Goal: Information Seeking & Learning: Learn about a topic

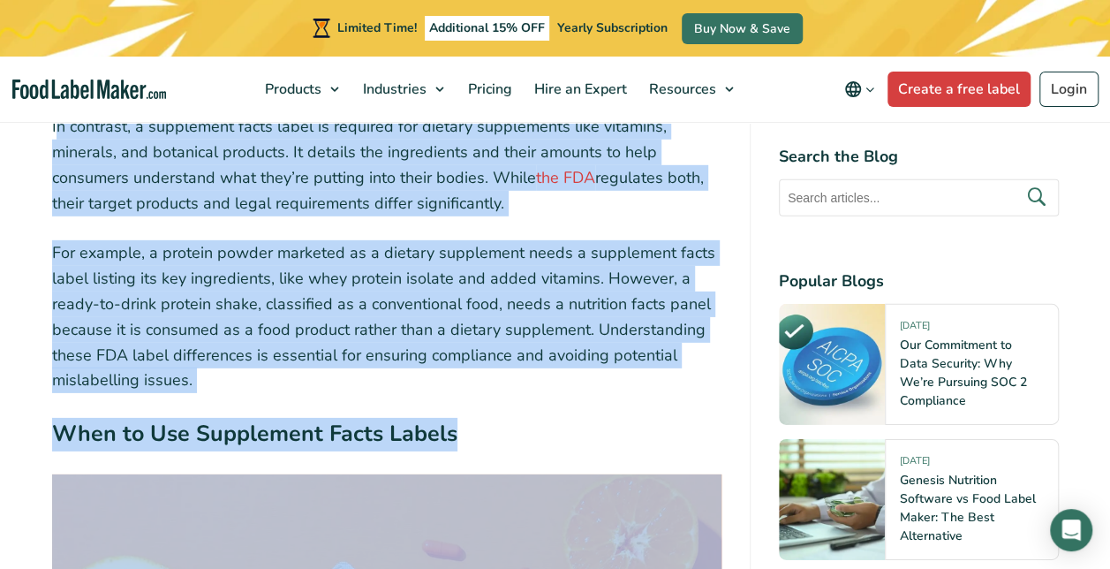
scroll to position [2618, 0]
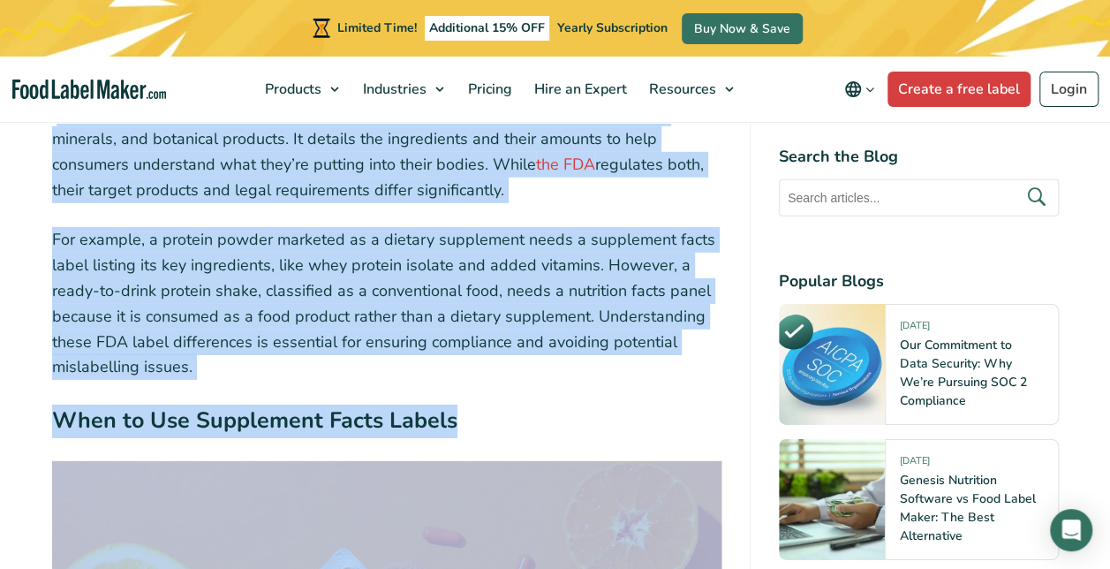
drag, startPoint x: 53, startPoint y: 429, endPoint x: 573, endPoint y: 194, distance: 570.6
click at [573, 194] on p "In contrast, a supplement facts label is required for dietary supplements like …" at bounding box center [386, 152] width 669 height 102
copy p "n contrast, a supplement facts label is required for dietary supplements like v…"
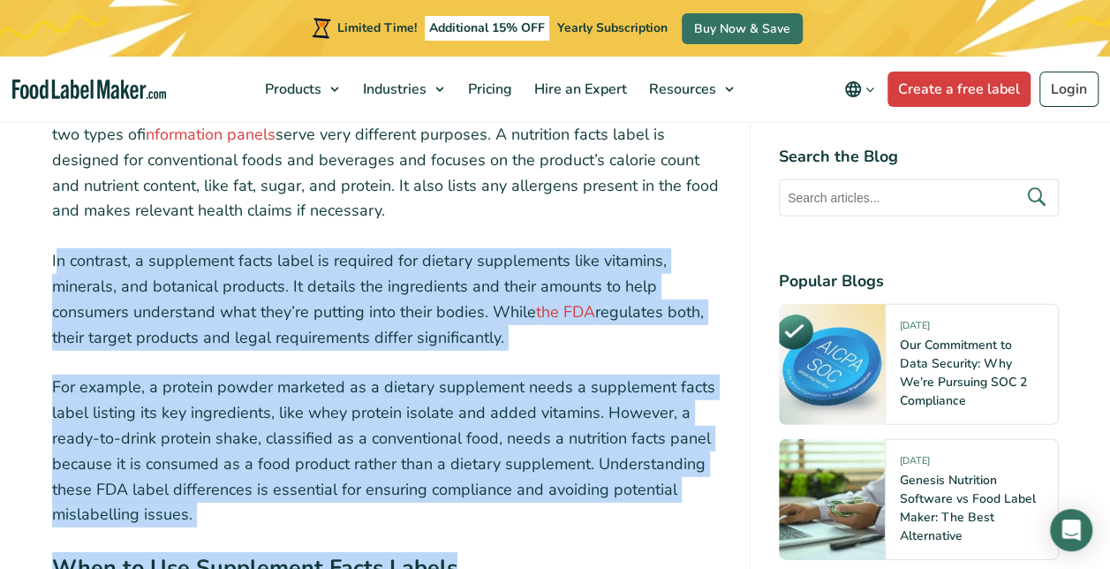
scroll to position [2469, 0]
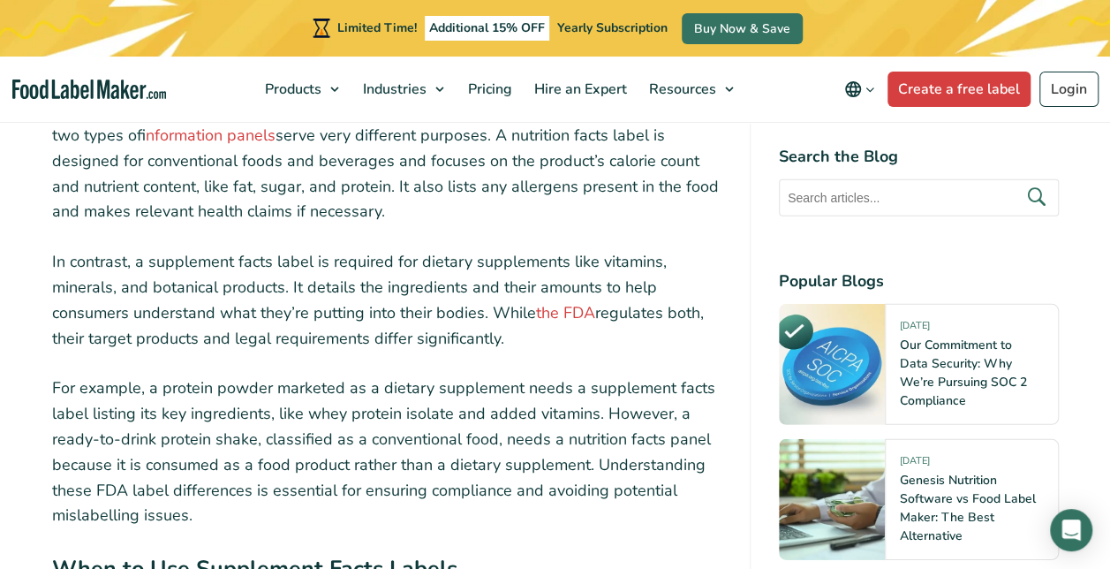
drag, startPoint x: 51, startPoint y: 258, endPoint x: 503, endPoint y: 350, distance: 461.4
click at [503, 350] on p "In contrast, a supplement facts label is required for dietary supplements like …" at bounding box center [386, 300] width 669 height 102
drag, startPoint x: 503, startPoint y: 350, endPoint x: 373, endPoint y: 305, distance: 137.4
copy p "In contrast, a supplement facts label is required for dietary supplements like …"
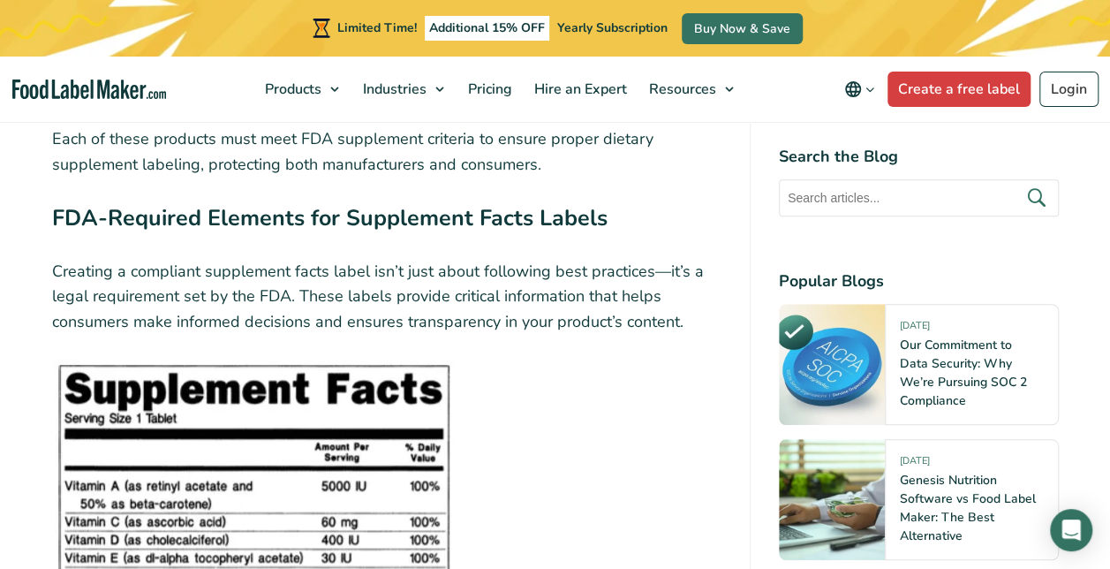
scroll to position [3907, 0]
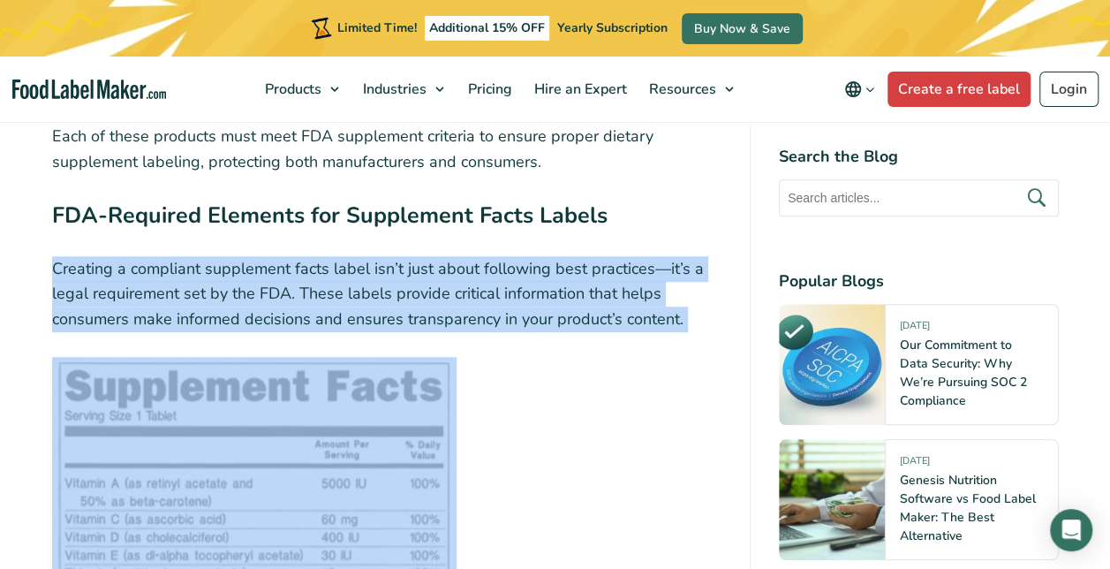
drag, startPoint x: 49, startPoint y: 250, endPoint x: 704, endPoint y: 401, distance: 672.2
copy div "Creating a compliant supplement facts label isn’t just about following best pra…"
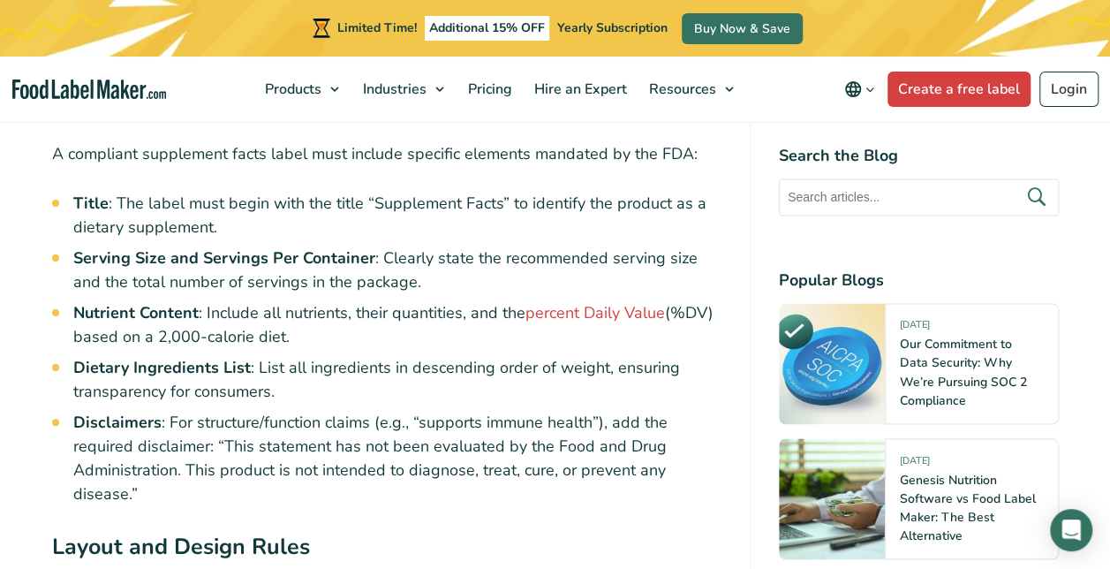
scroll to position [4625, 0]
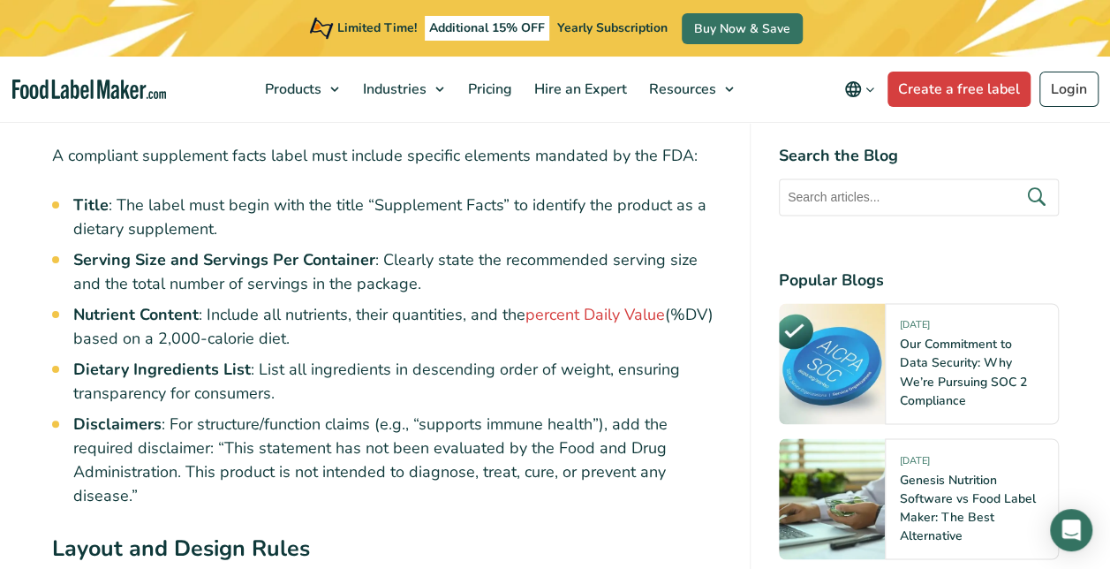
drag, startPoint x: 53, startPoint y: 154, endPoint x: 381, endPoint y: 333, distance: 374.1
drag, startPoint x: 381, startPoint y: 333, endPoint x: 324, endPoint y: 276, distance: 80.5
copy div "A compliant supplement facts label must include specific elements mandated by t…"
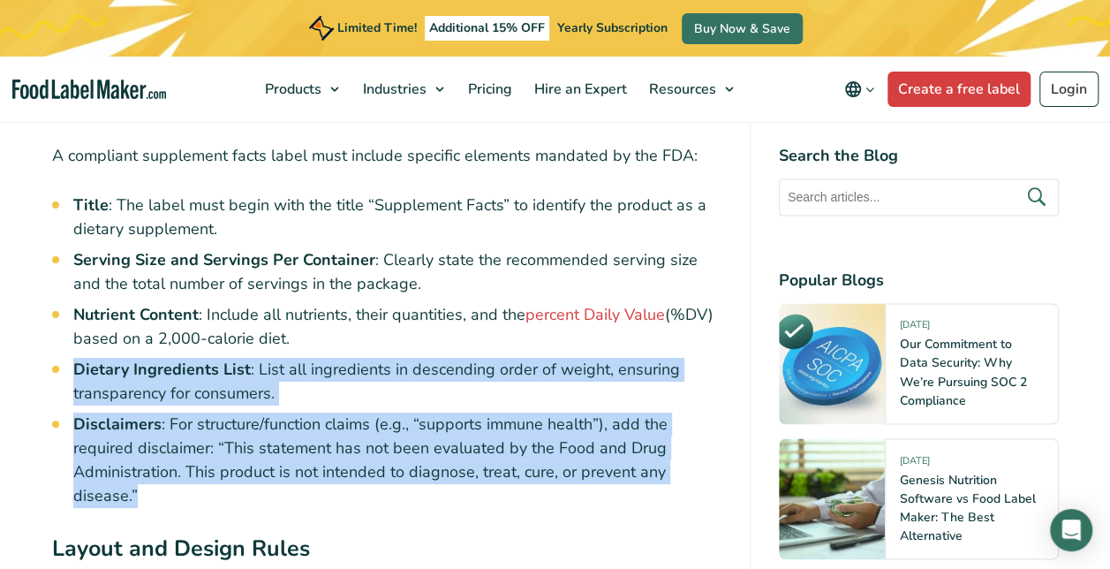
drag, startPoint x: 71, startPoint y: 366, endPoint x: 520, endPoint y: 503, distance: 469.7
drag, startPoint x: 520, startPoint y: 503, endPoint x: 395, endPoint y: 382, distance: 174.2
copy ul "Dietary Ingredients List : List all ingredients in descending order of weight, …"
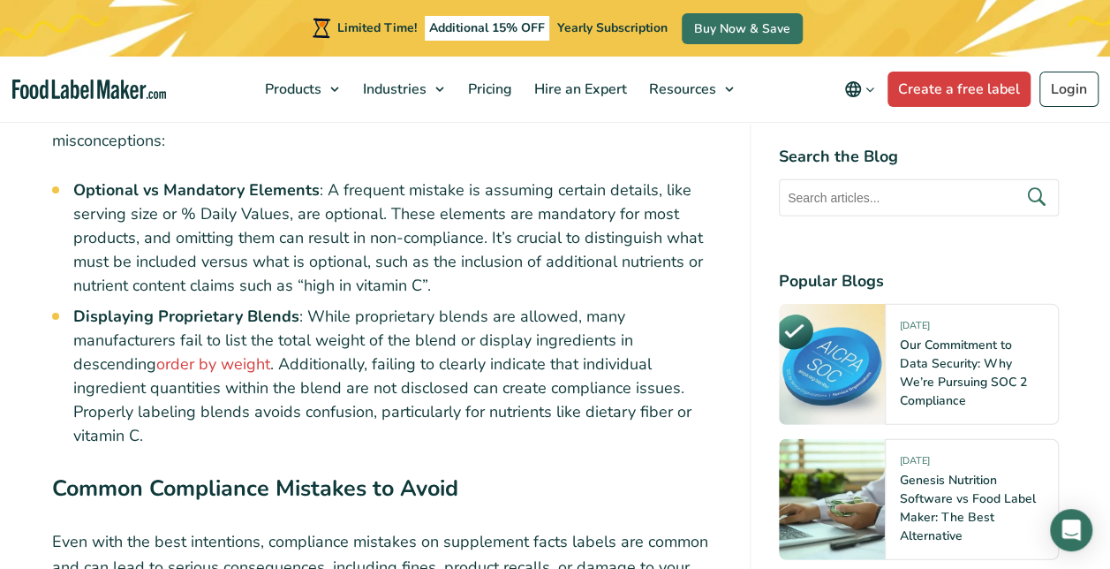
scroll to position [5642, 0]
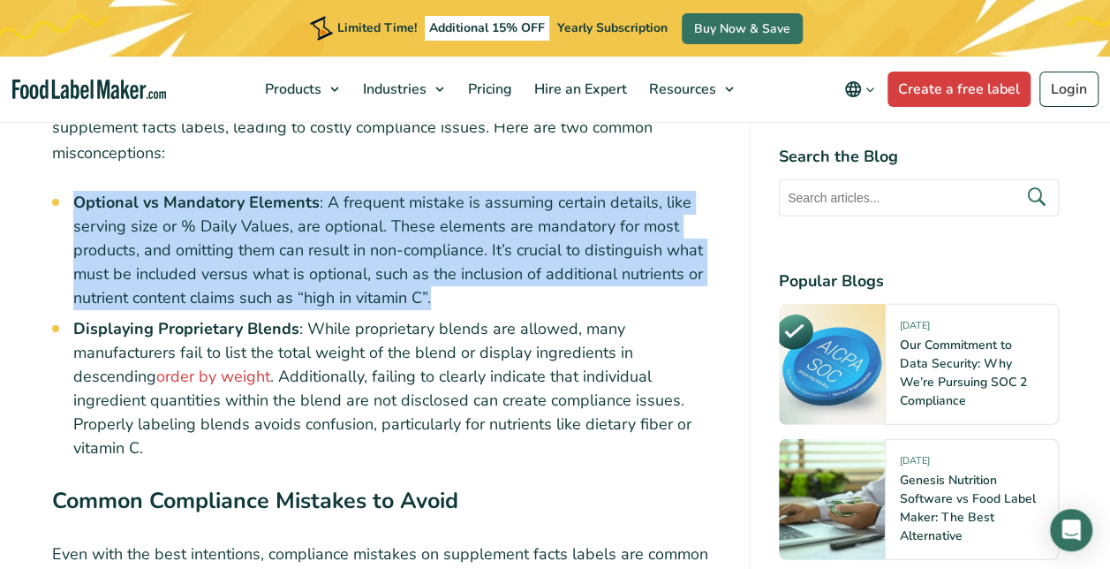
drag, startPoint x: 75, startPoint y: 193, endPoint x: 435, endPoint y: 293, distance: 373.8
click at [435, 293] on li "Optional vs Mandatory Elements : A frequent mistake is assuming certain details…" at bounding box center [397, 250] width 648 height 119
drag, startPoint x: 435, startPoint y: 293, endPoint x: 390, endPoint y: 214, distance: 91.3
copy li "Optional vs Mandatory Elements : A frequent mistake is assuming certain details…"
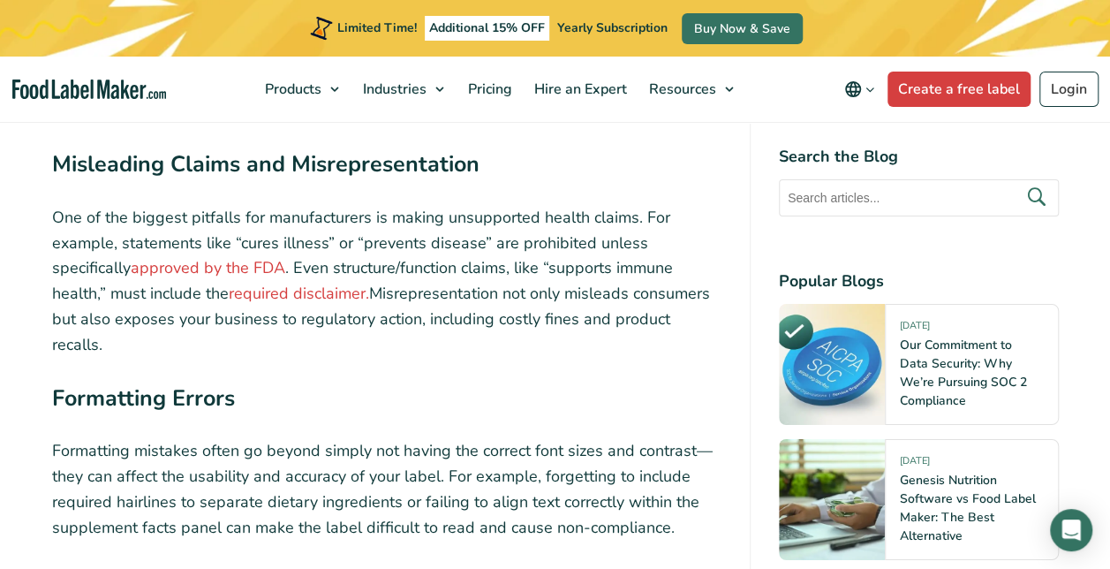
scroll to position [6134, 0]
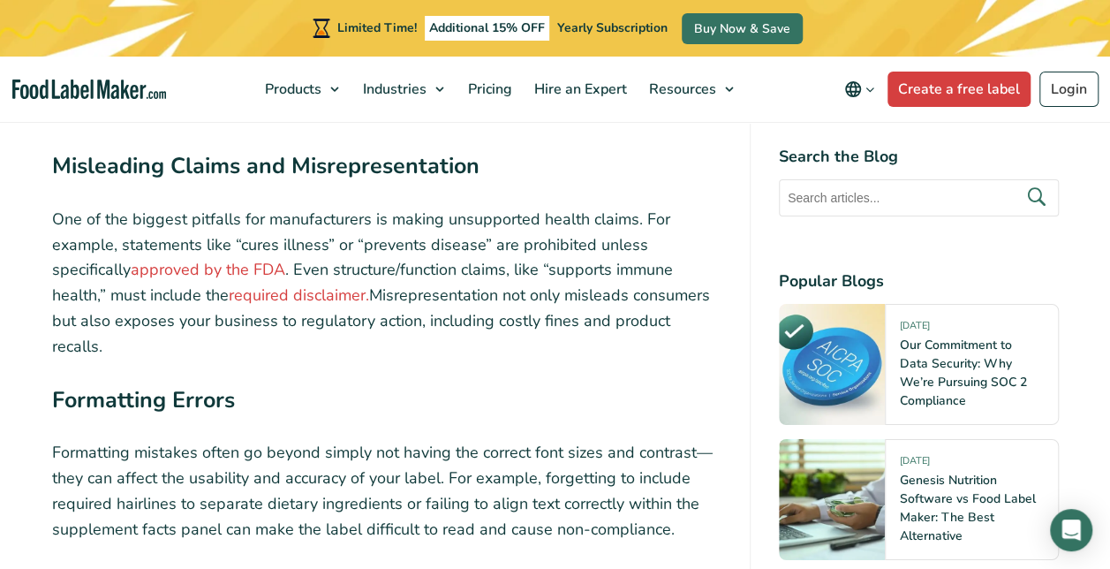
drag, startPoint x: 51, startPoint y: 187, endPoint x: 727, endPoint y: 312, distance: 686.7
click at [727, 312] on div "Table of Contents Toggle Complete Guide to Supplement Facts Labels: FDA Require…" at bounding box center [401, 92] width 698 height 11119
copy p "One of the biggest pitfalls for manufacturers is making unsupported health clai…"
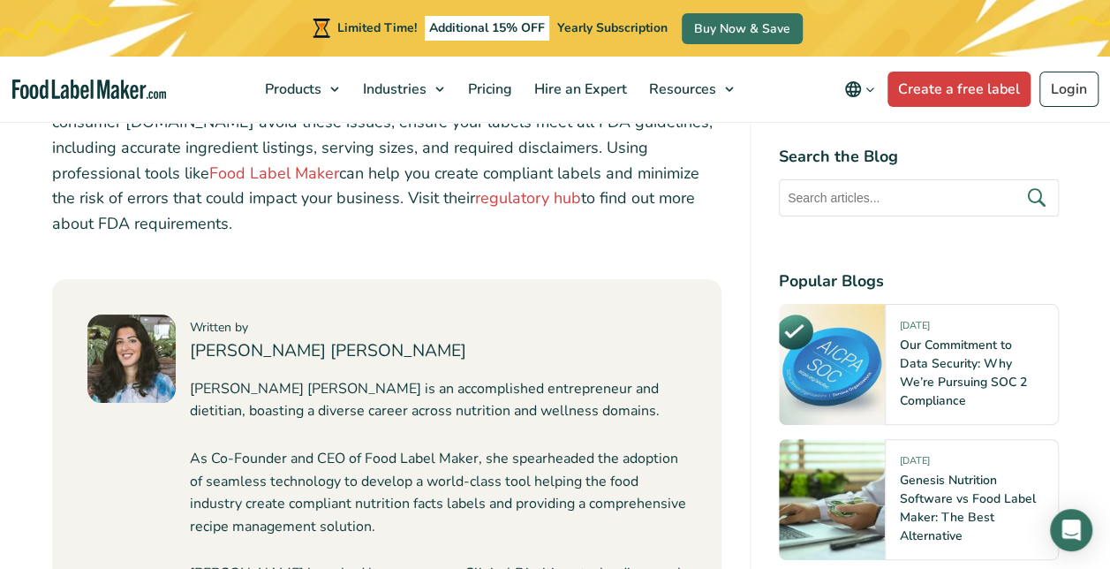
scroll to position [10030, 0]
